Goal: Task Accomplishment & Management: Use online tool/utility

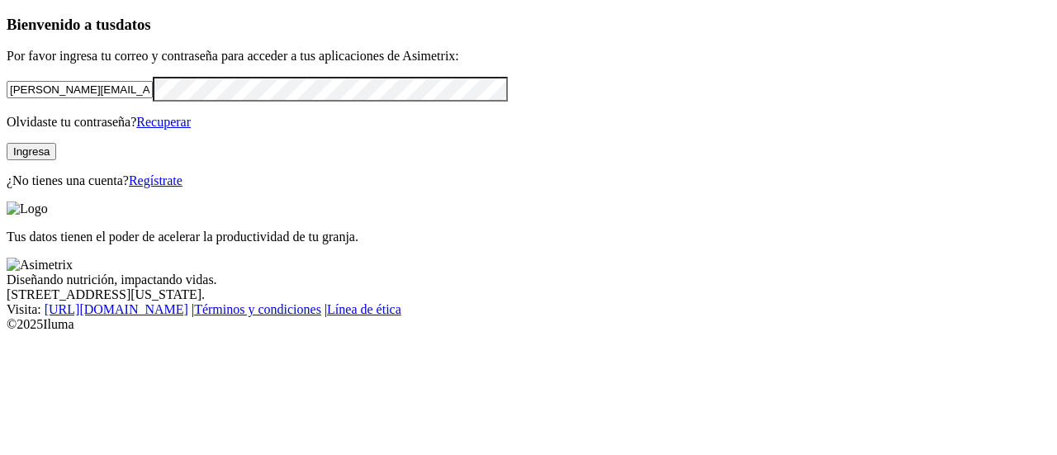
click at [153, 98] on input "[PERSON_NAME][EMAIL_ADDRESS][PERSON_NAME][DOMAIN_NAME]" at bounding box center [80, 89] width 146 height 17
type input "[PERSON_NAME][EMAIL_ADDRESS][PERSON_NAME][DOMAIN_NAME]"
click at [56, 160] on button "Ingresa" at bounding box center [32, 151] width 50 height 17
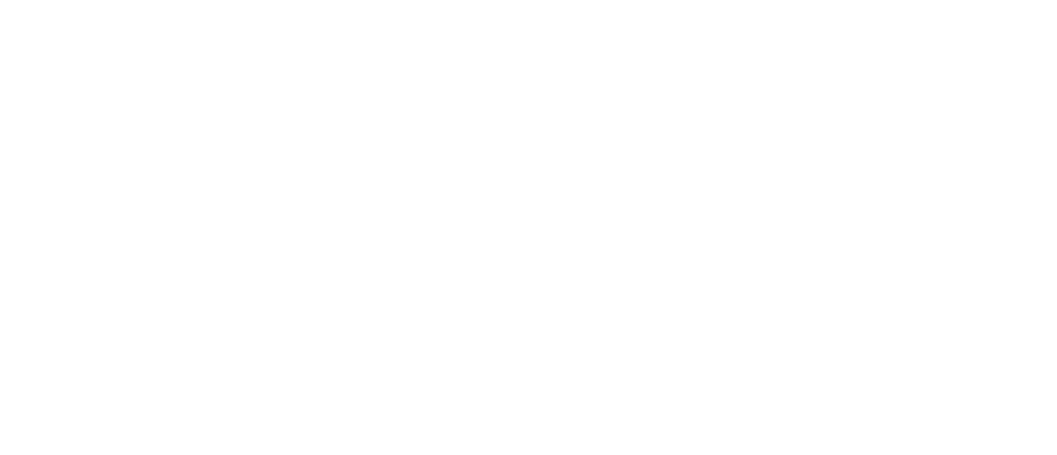
type input "JULIO 25"
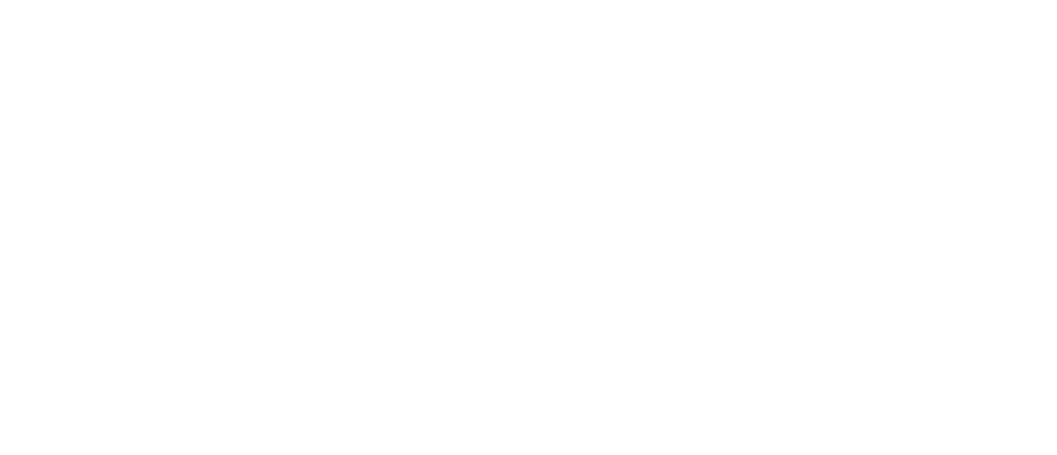
type input "JULIO 25"
